Goal: Task Accomplishment & Management: Complete application form

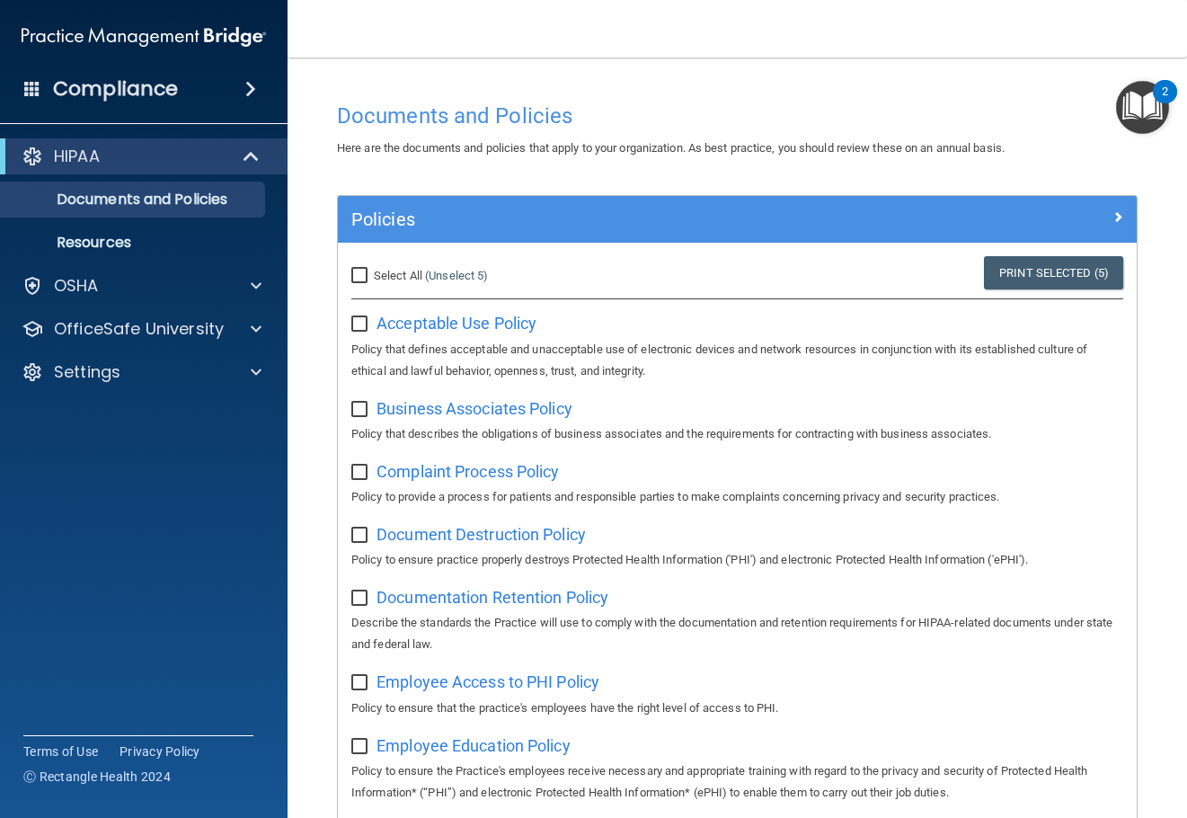
scroll to position [779, 0]
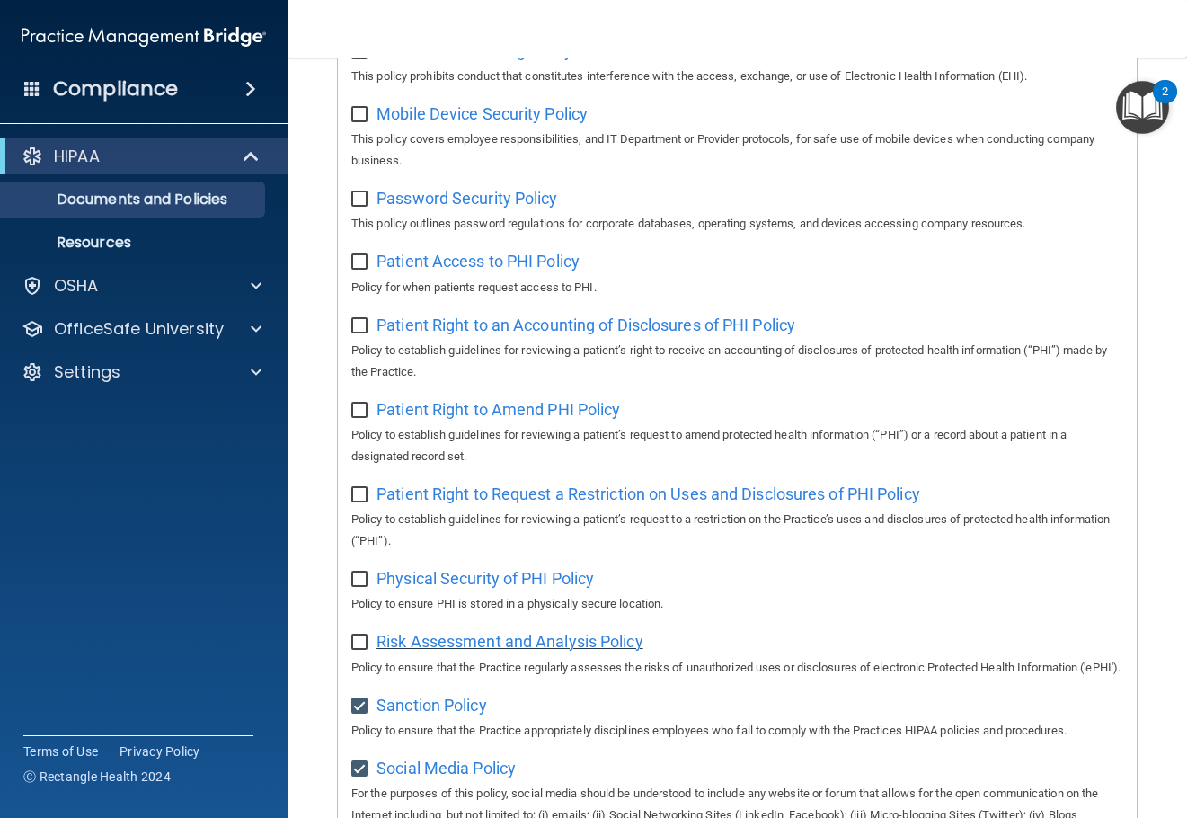
click at [415, 650] on span "Risk Assessment and Analysis Policy" at bounding box center [509, 641] width 267 height 19
click at [1158, 106] on img "Open Resource Center, 2 new notifications" at bounding box center [1142, 107] width 53 height 53
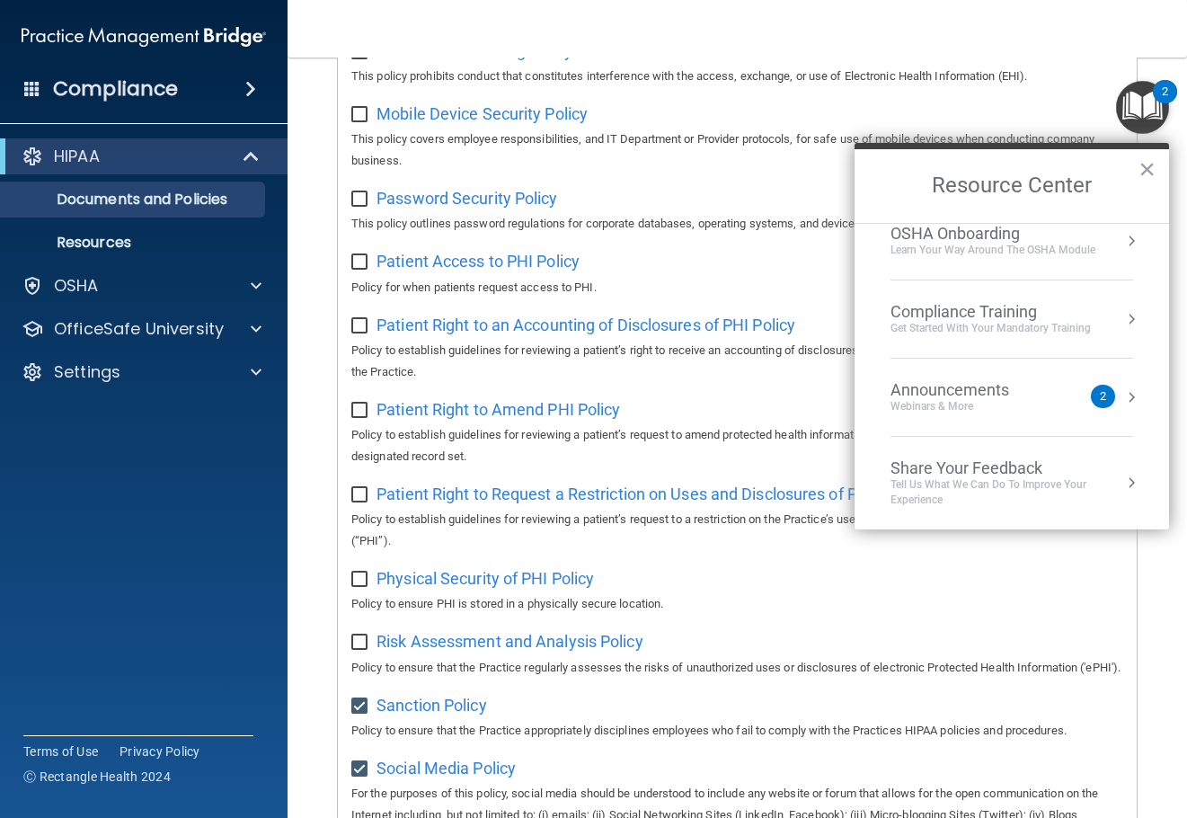
scroll to position [101, 0]
click at [1029, 400] on div "Webinars & More" at bounding box center [967, 405] width 155 height 15
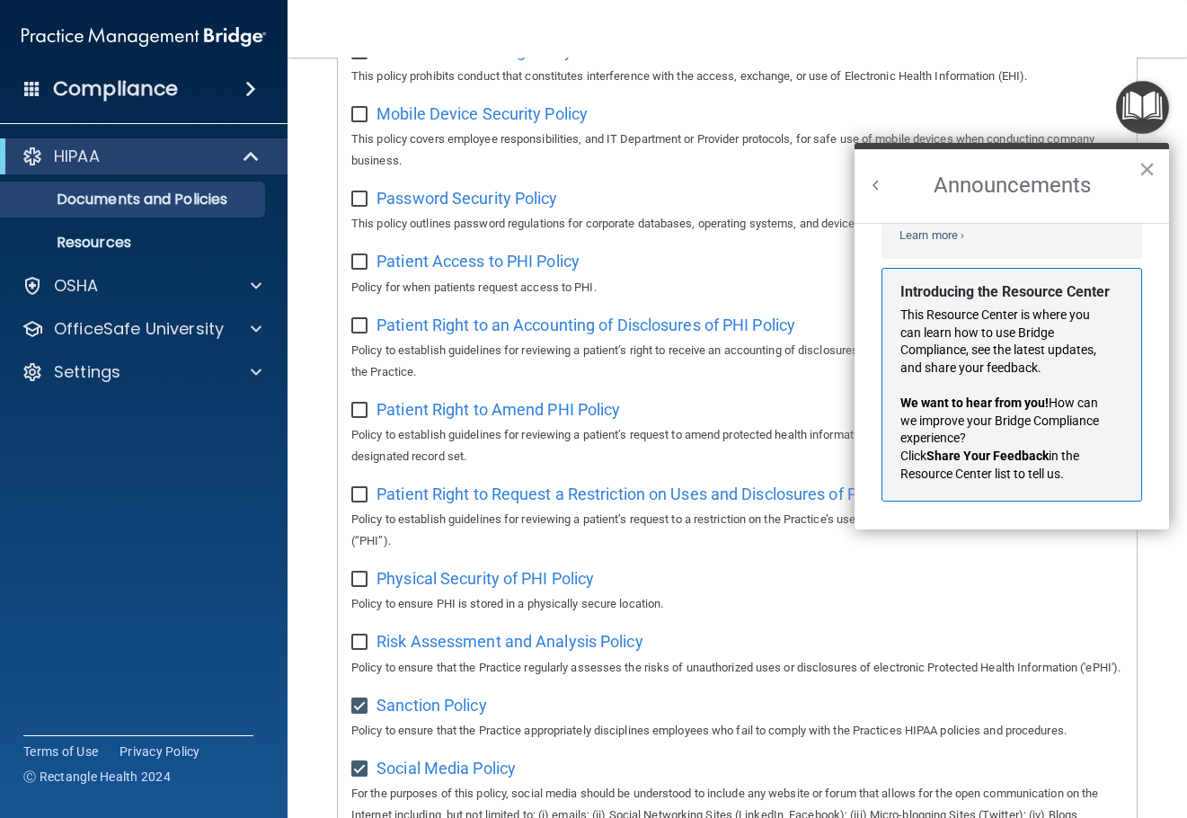
scroll to position [315, 0]
click at [1150, 170] on button "×" at bounding box center [1146, 169] width 17 height 29
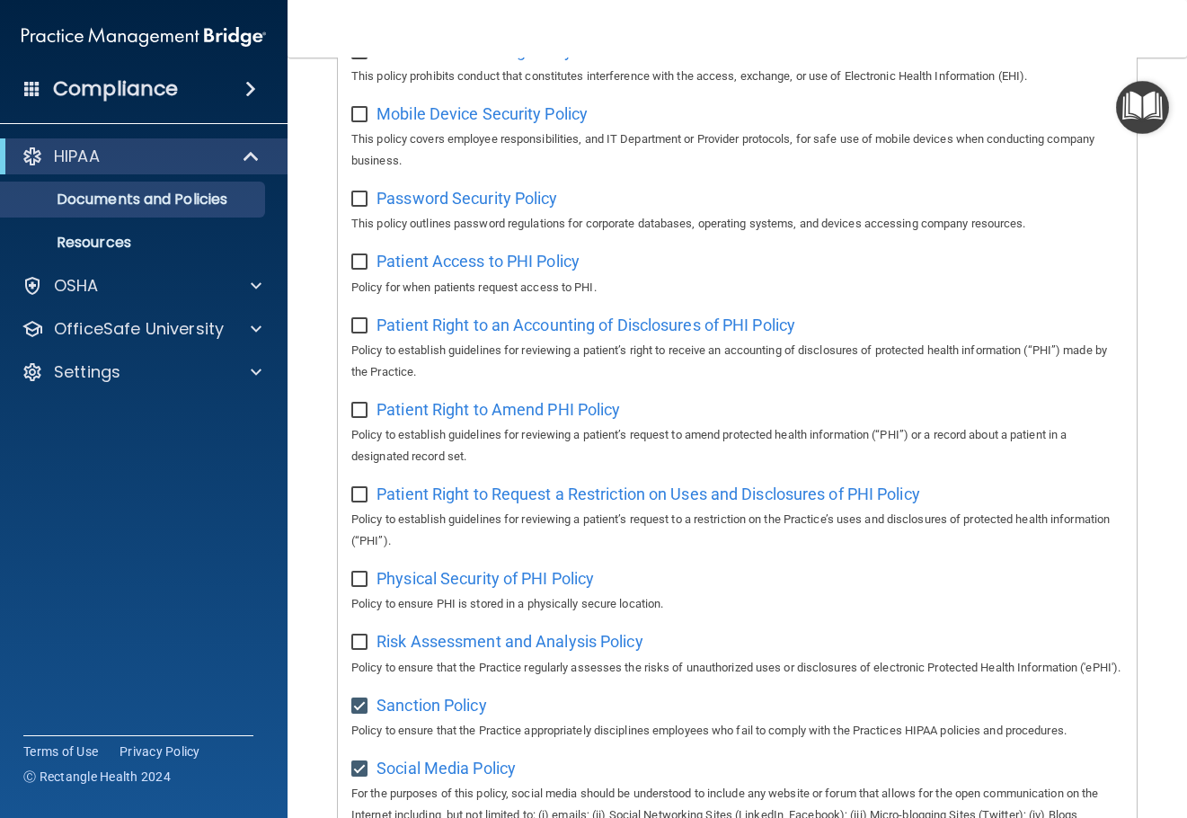
scroll to position [1221, 0]
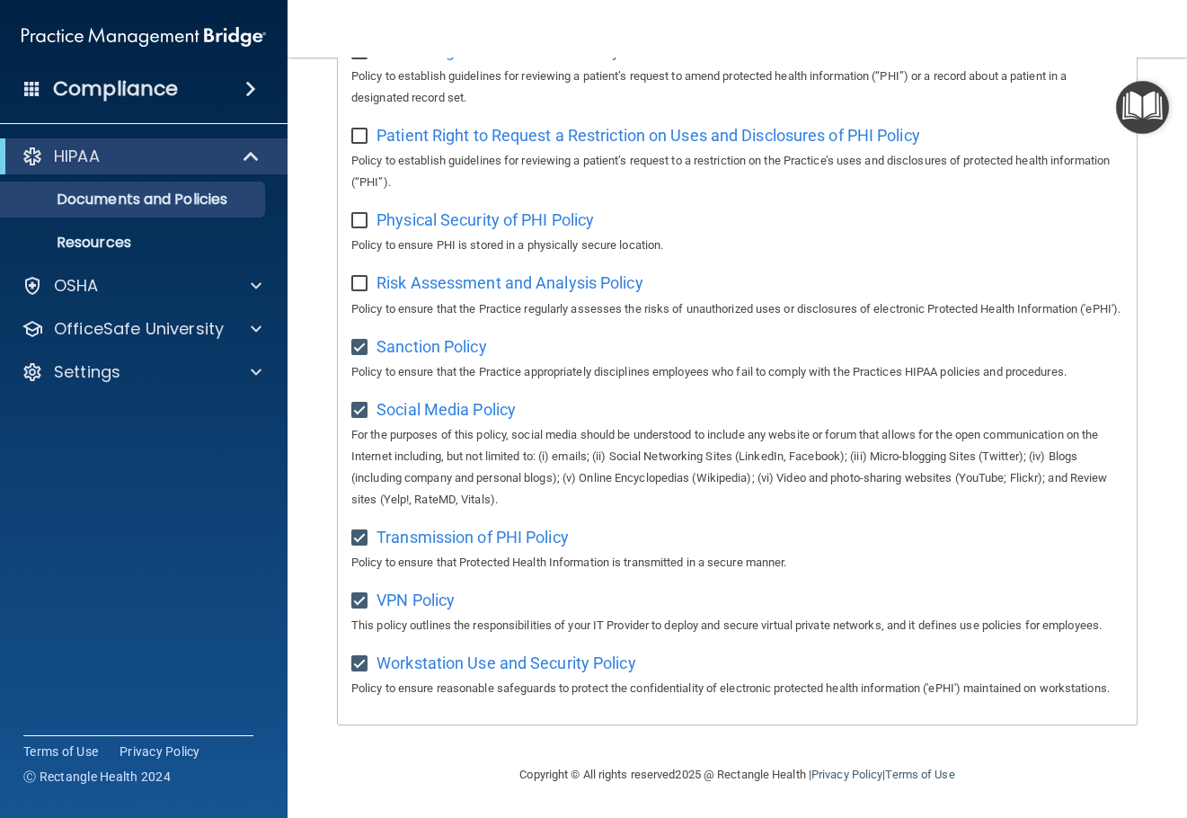
click at [365, 277] on input "checkbox" at bounding box center [361, 284] width 21 height 14
checkbox input "true"
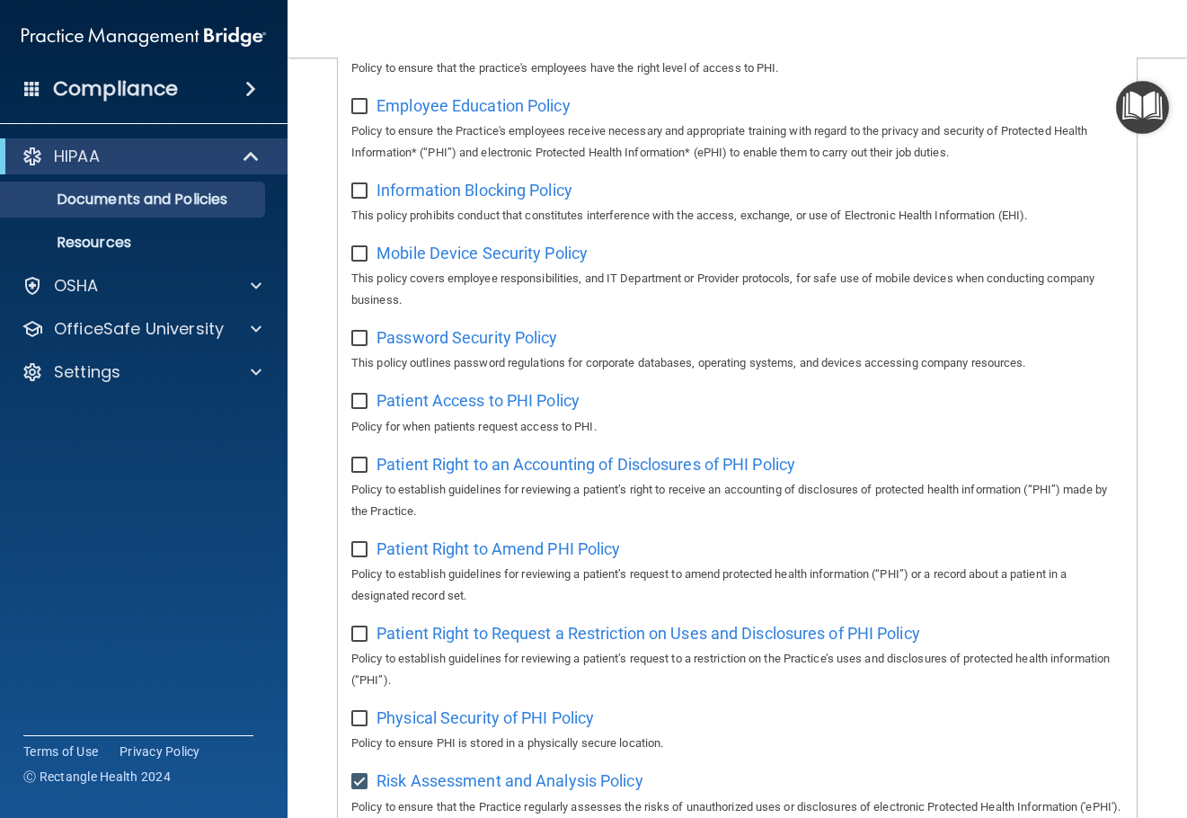
scroll to position [682, 0]
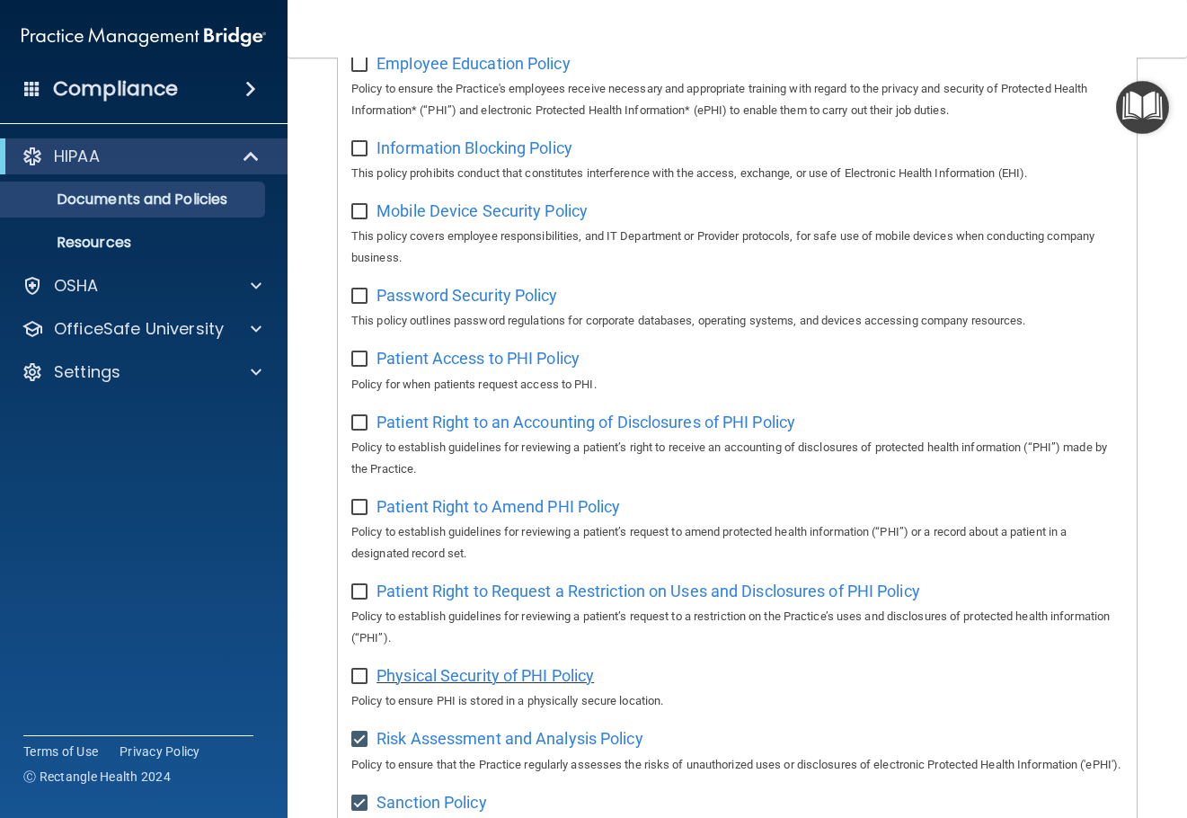
click at [489, 685] on span "Physical Security of PHI Policy" at bounding box center [484, 675] width 217 height 19
click at [357, 684] on input "checkbox" at bounding box center [361, 676] width 21 height 14
checkbox input "true"
click at [584, 600] on span "Patient Right to Request a Restriction on Uses and Disclosures of PHI Policy" at bounding box center [648, 590] width 544 height 19
click at [362, 599] on input "checkbox" at bounding box center [361, 592] width 21 height 14
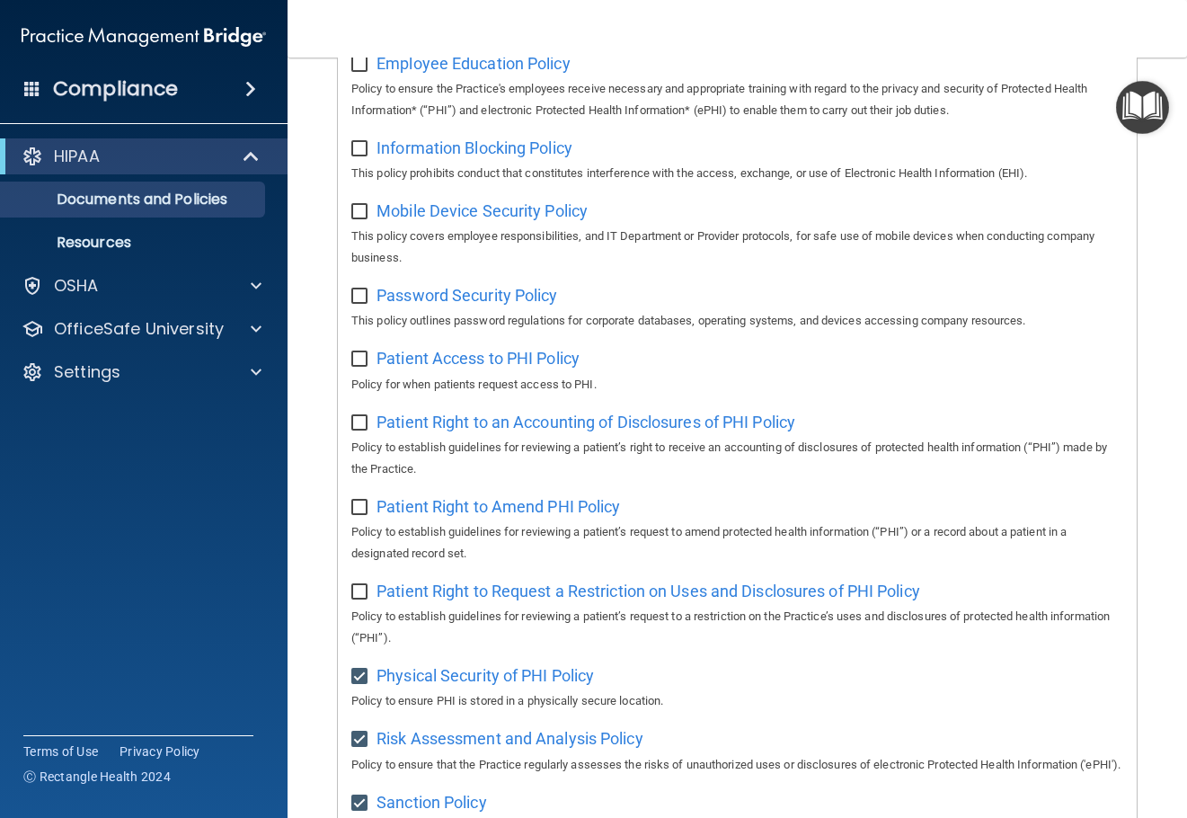
checkbox input "true"
click at [406, 516] on span "Patient Right to Amend PHI Policy" at bounding box center [497, 506] width 243 height 19
click at [358, 515] on input "checkbox" at bounding box center [361, 507] width 21 height 14
checkbox input "true"
drag, startPoint x: 570, startPoint y: 437, endPoint x: 502, endPoint y: 432, distance: 67.5
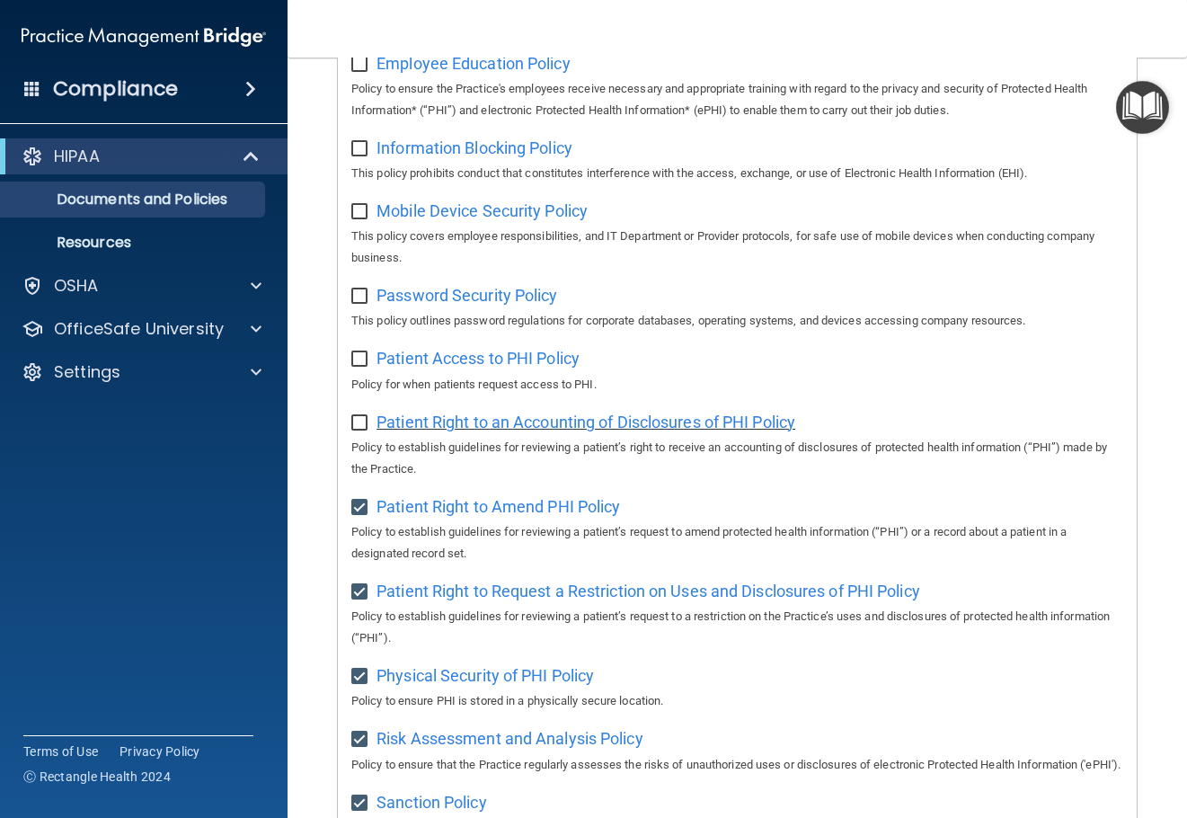
click at [502, 431] on span "Patient Right to an Accounting of Disclosures of PHI Policy" at bounding box center [585, 421] width 419 height 19
click at [353, 430] on input "checkbox" at bounding box center [361, 423] width 21 height 14
checkbox input "true"
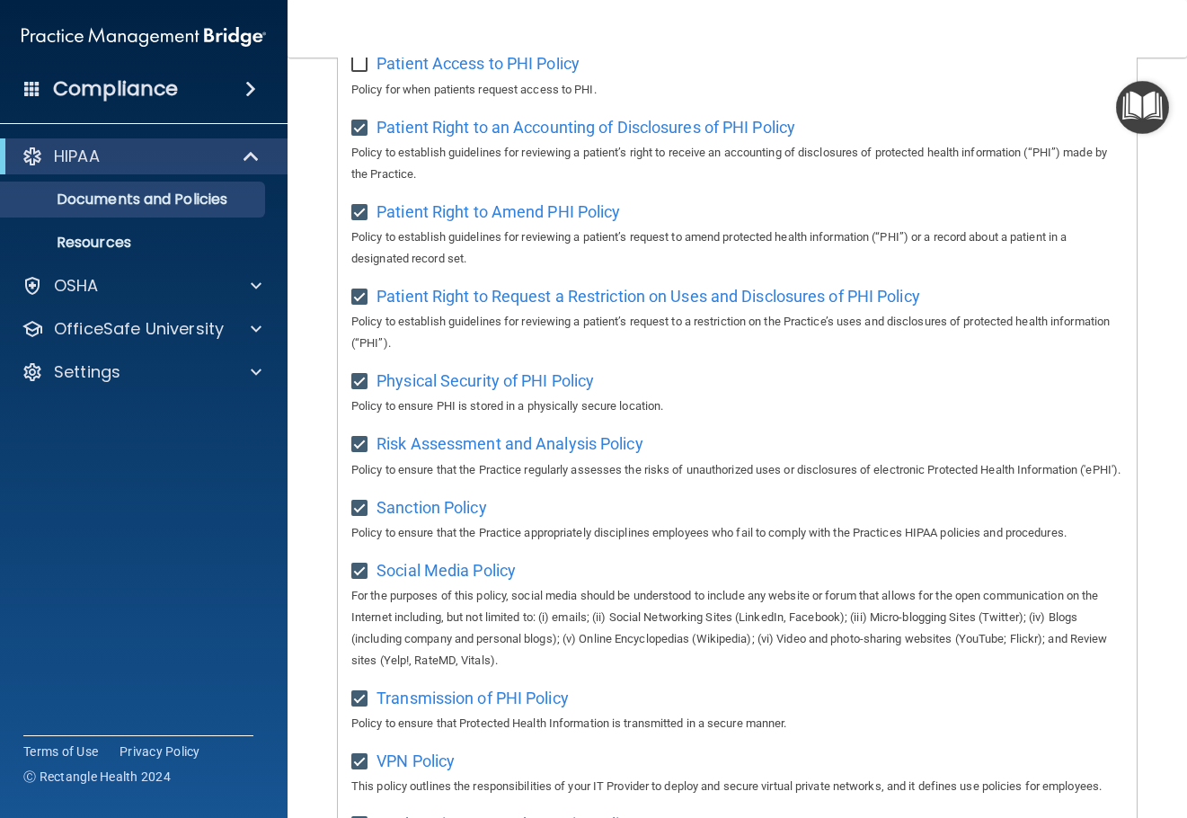
scroll to position [951, 0]
